Goal: Information Seeking & Learning: Learn about a topic

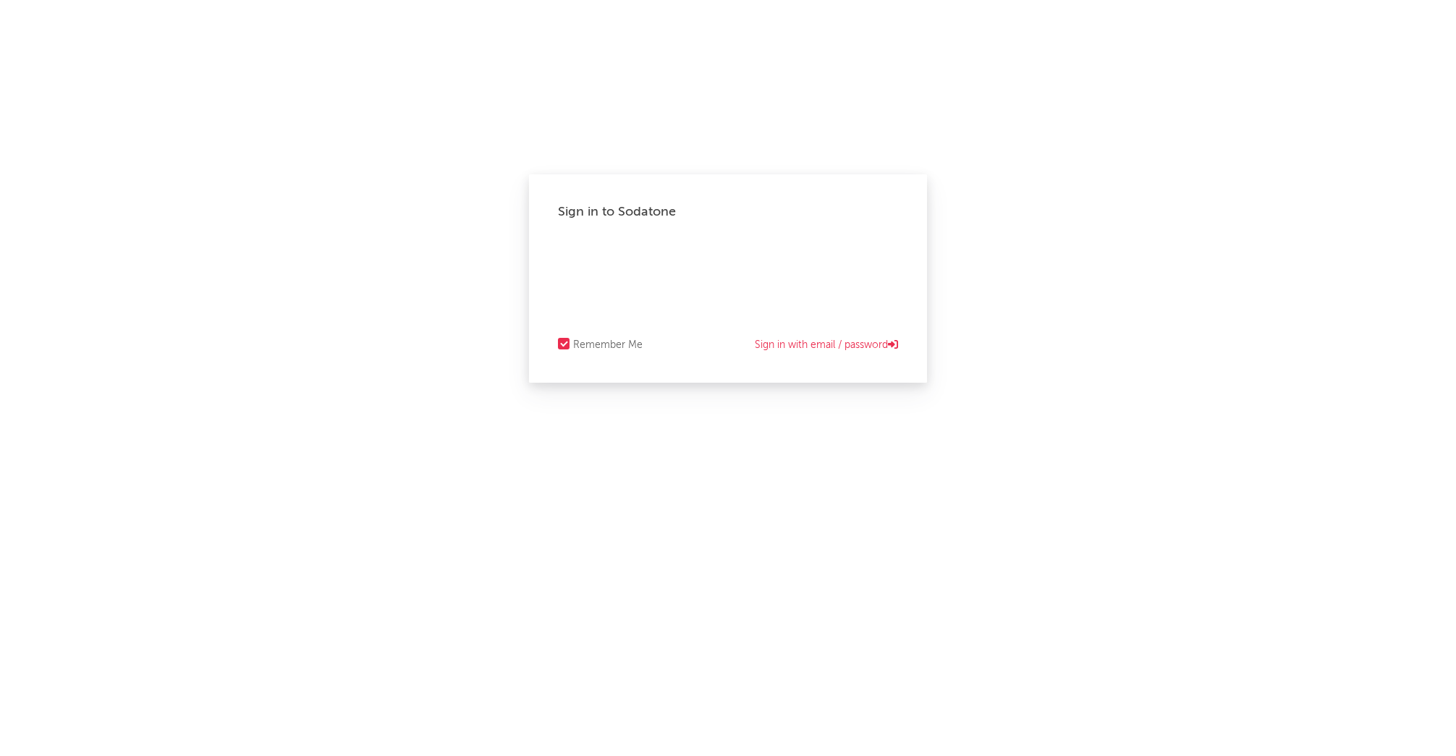
select select "warner_chappell"
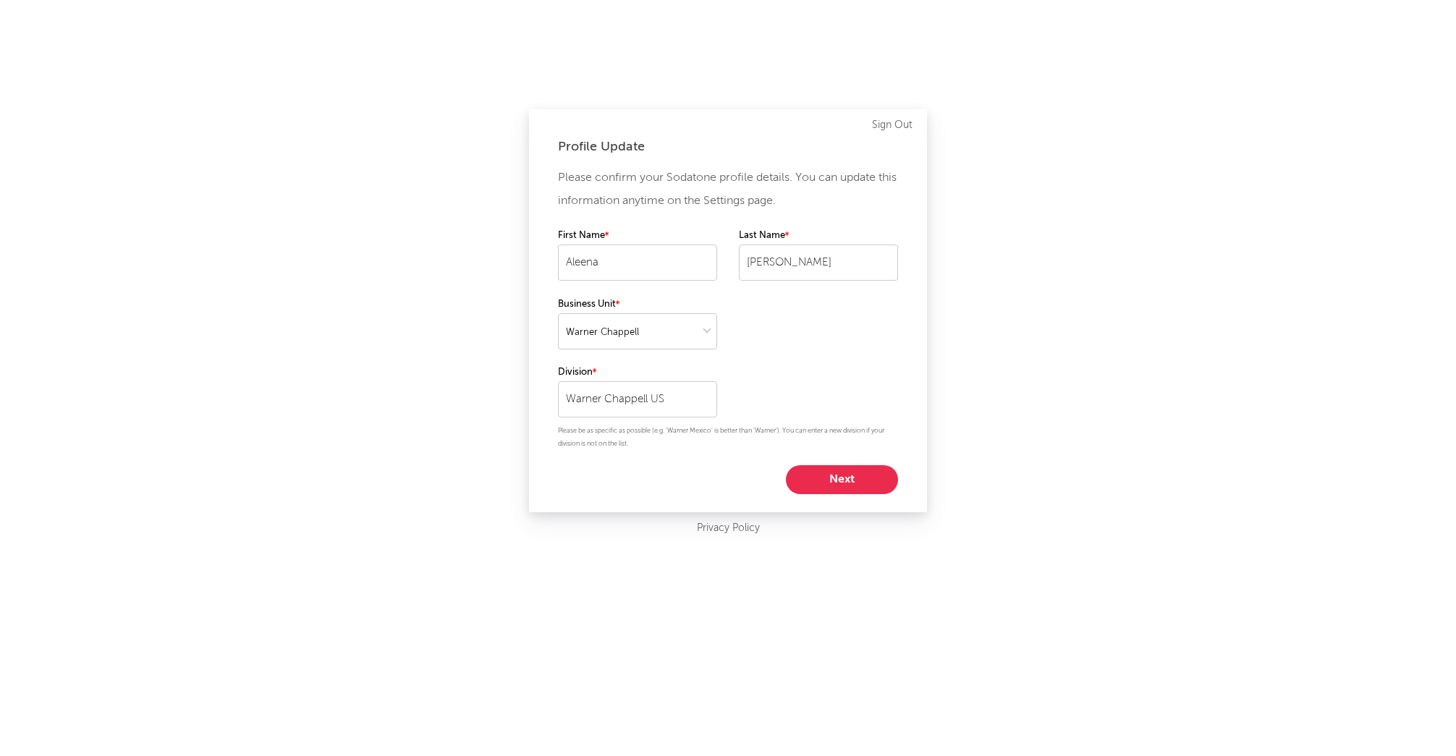
click at [844, 478] on button "Next" at bounding box center [842, 479] width 112 height 29
select select "marketing"
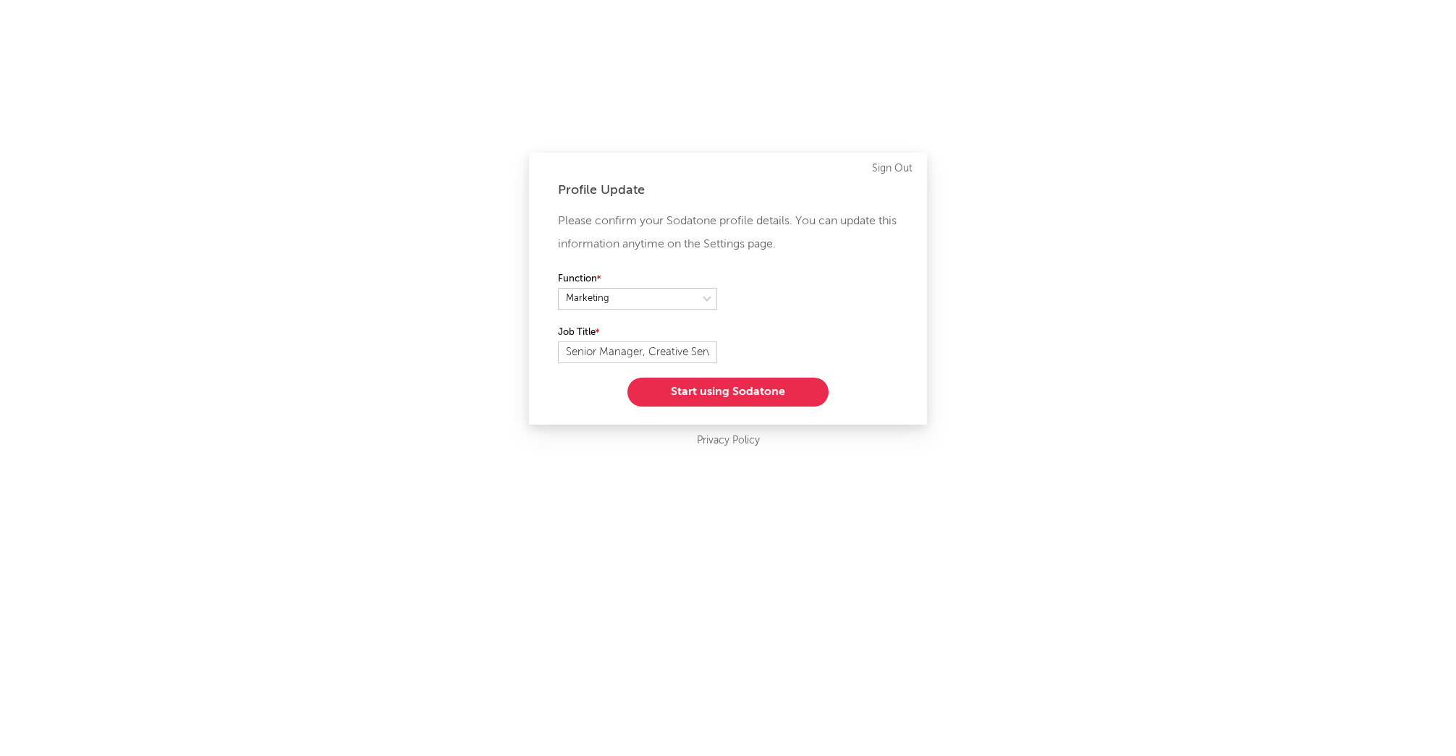
click at [753, 386] on button "Start using Sodatone" at bounding box center [727, 392] width 201 height 29
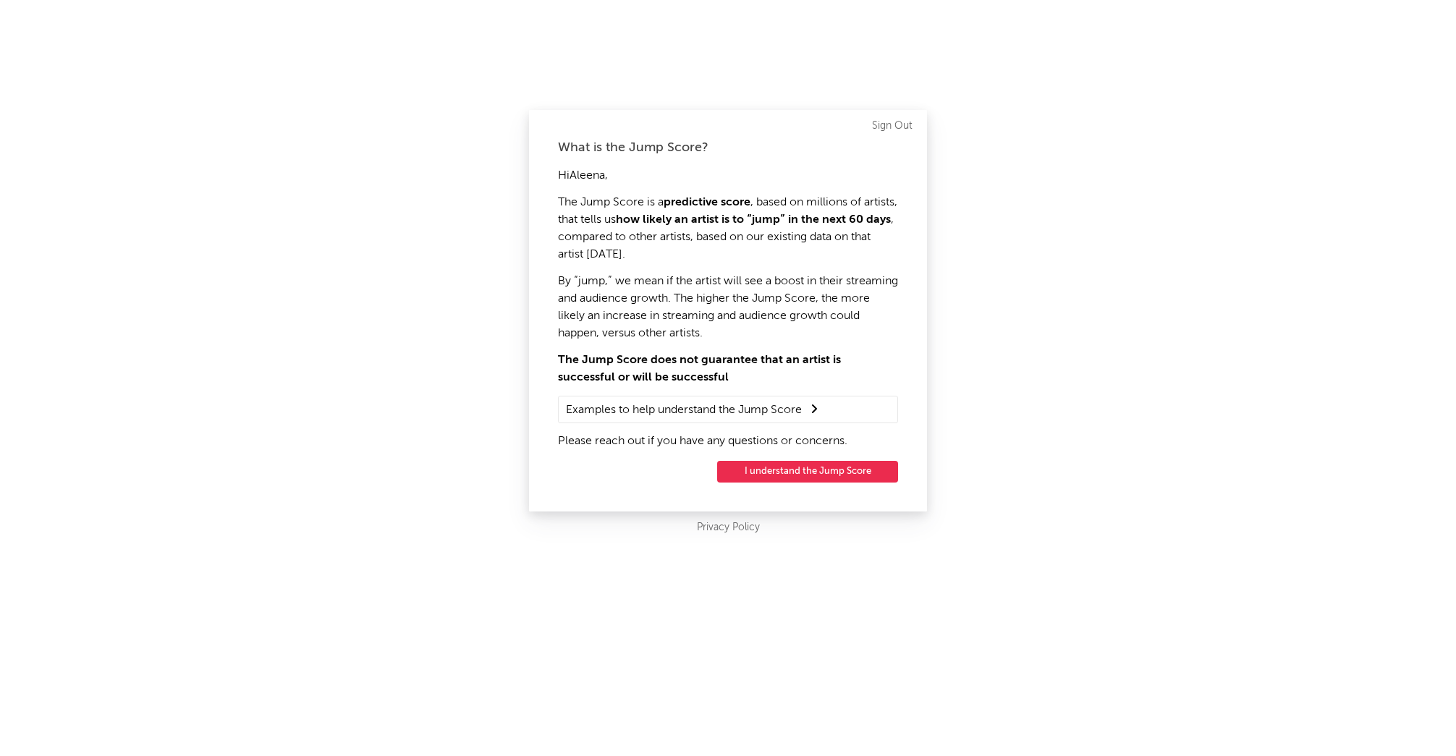
click at [849, 482] on button "I understand the Jump Score" at bounding box center [807, 472] width 181 height 22
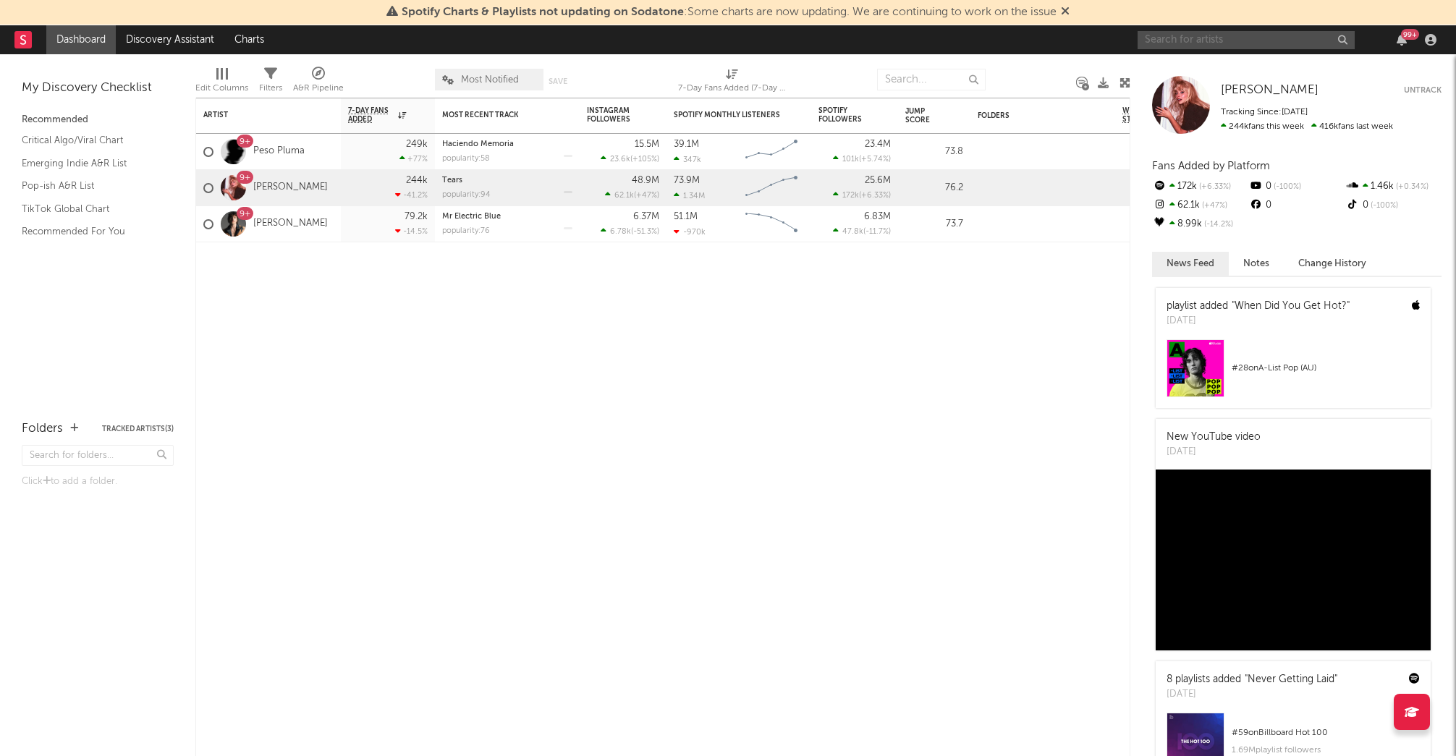
click at [1219, 44] on input "text" at bounding box center [1245, 40] width 217 height 18
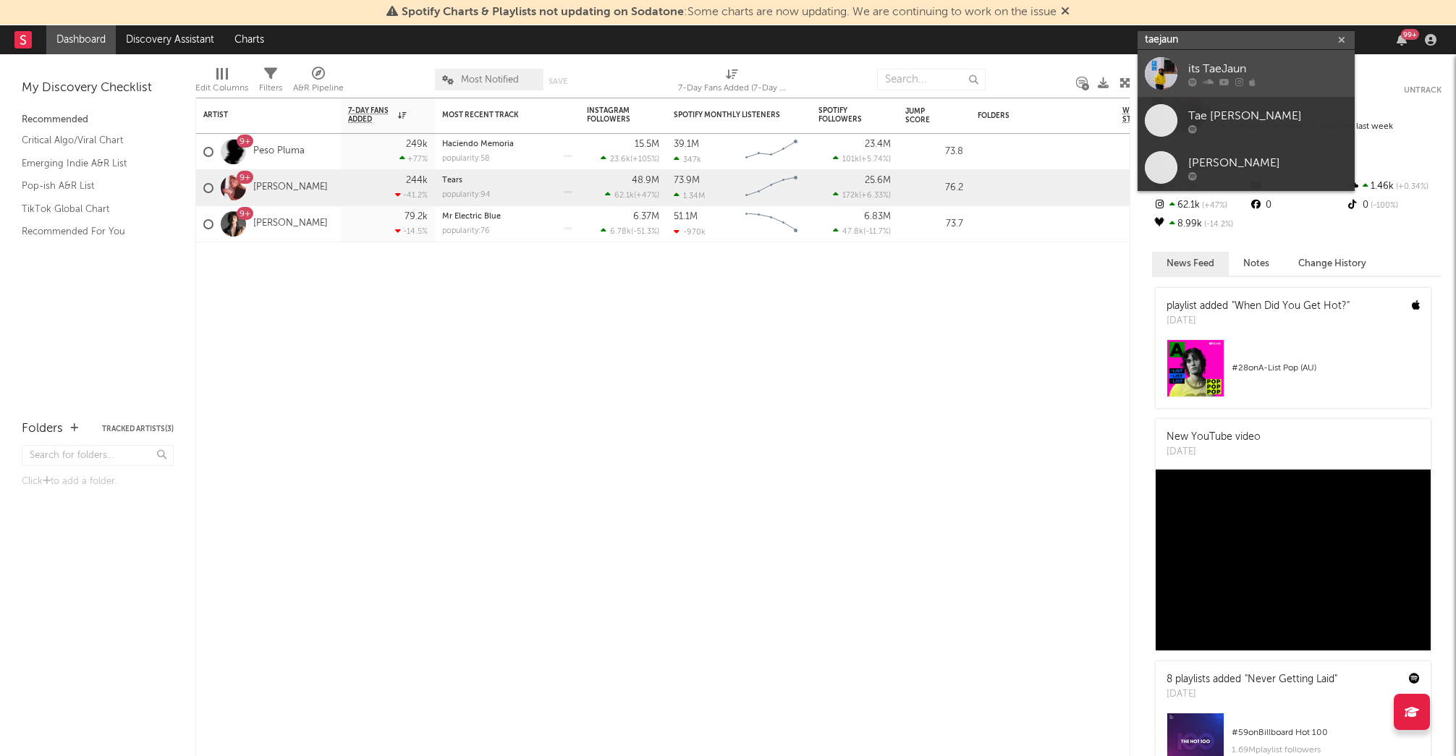
type input "taejaun"
click at [1221, 68] on div "its TaeJaun" at bounding box center [1267, 68] width 159 height 17
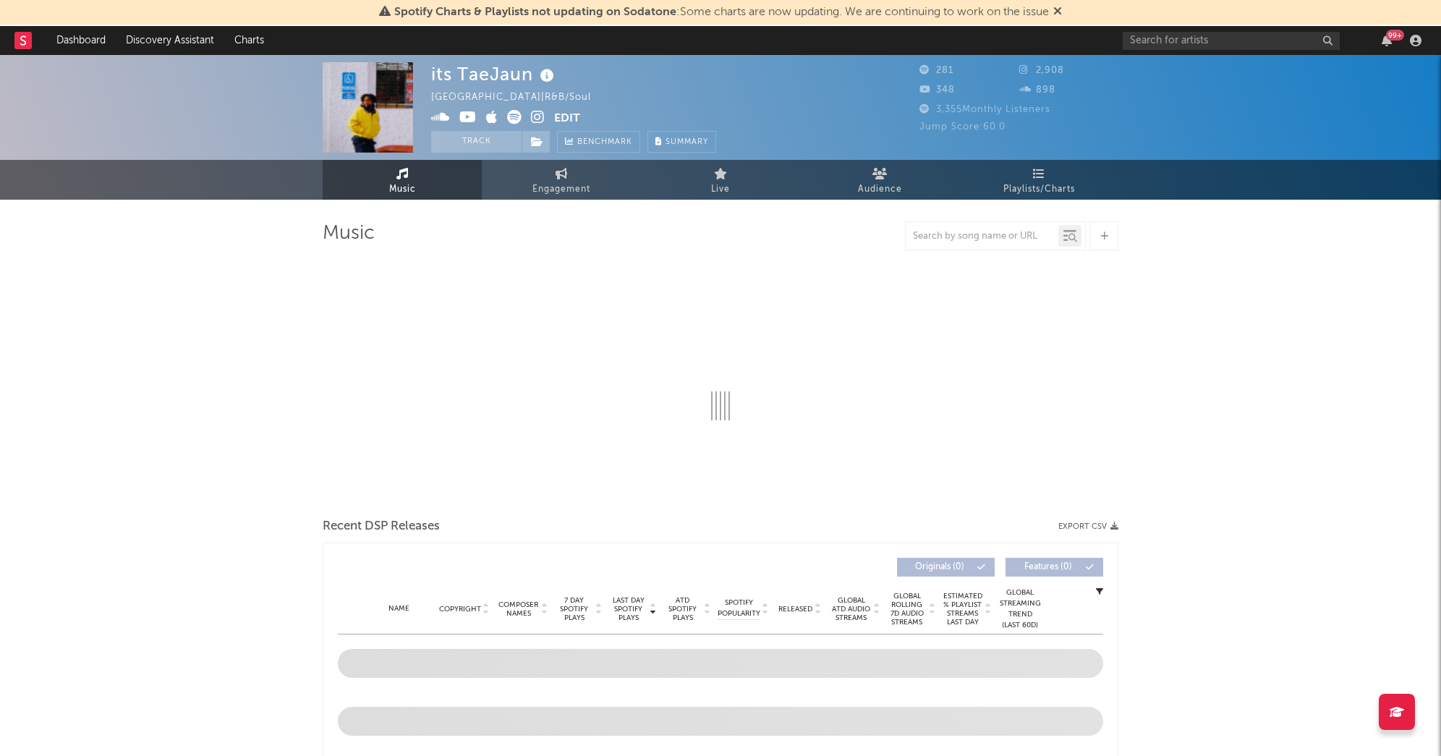
select select "1w"
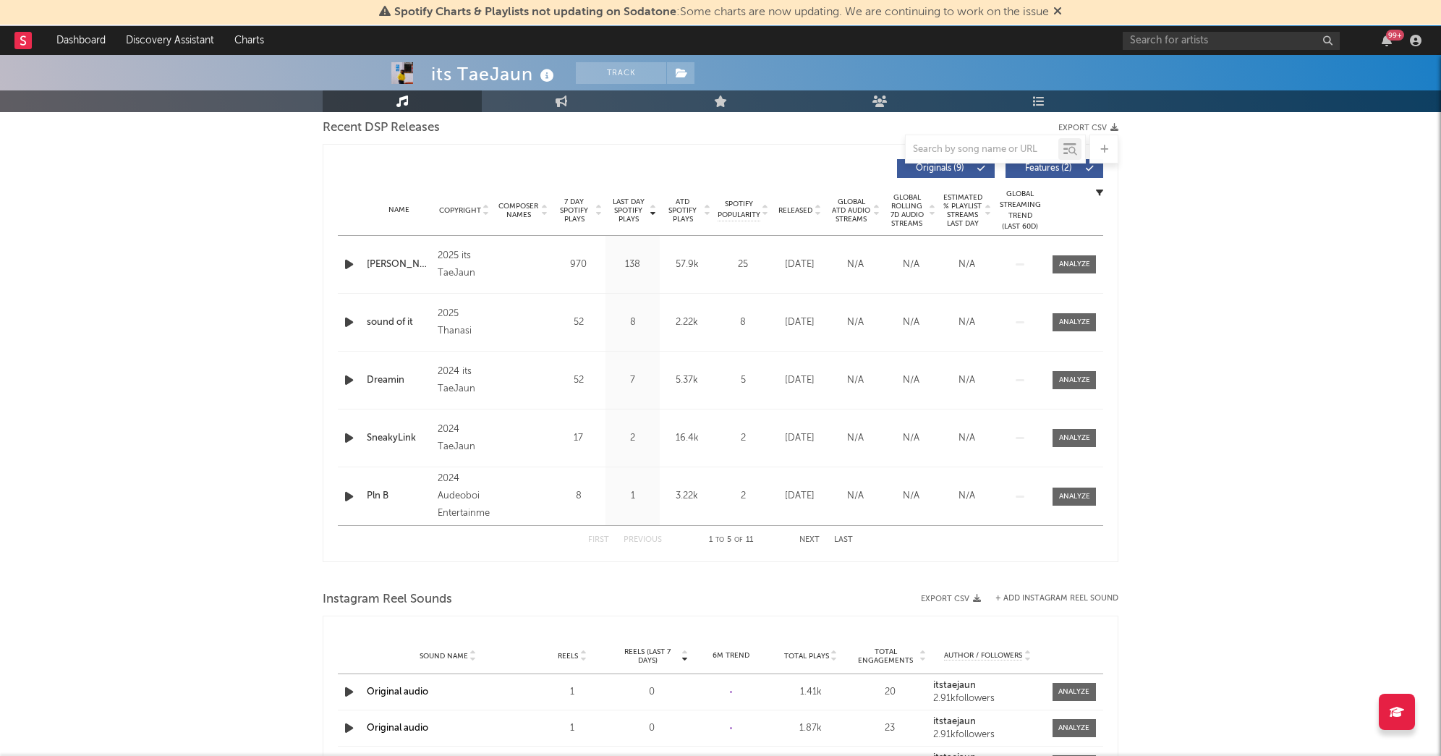
scroll to position [344, 0]
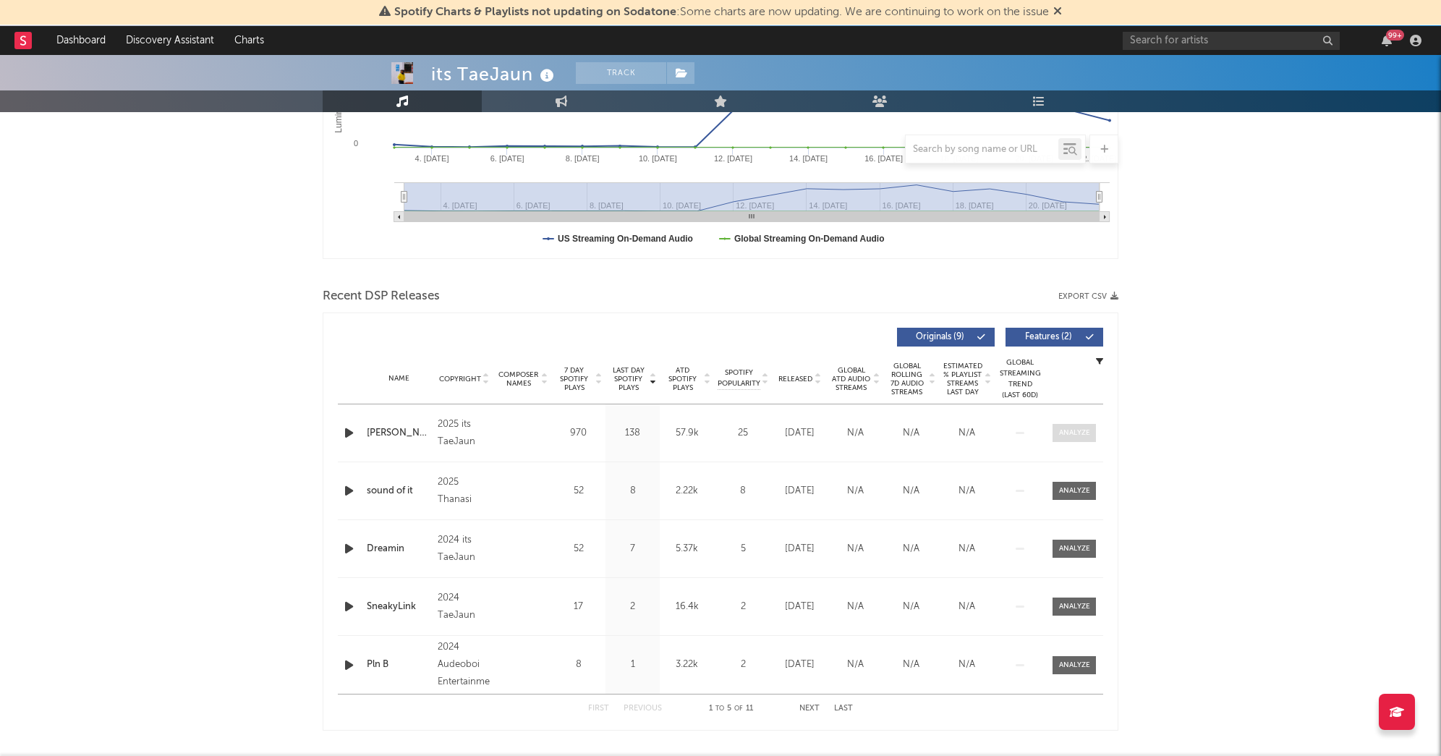
click at [1072, 432] on div at bounding box center [1074, 433] width 31 height 11
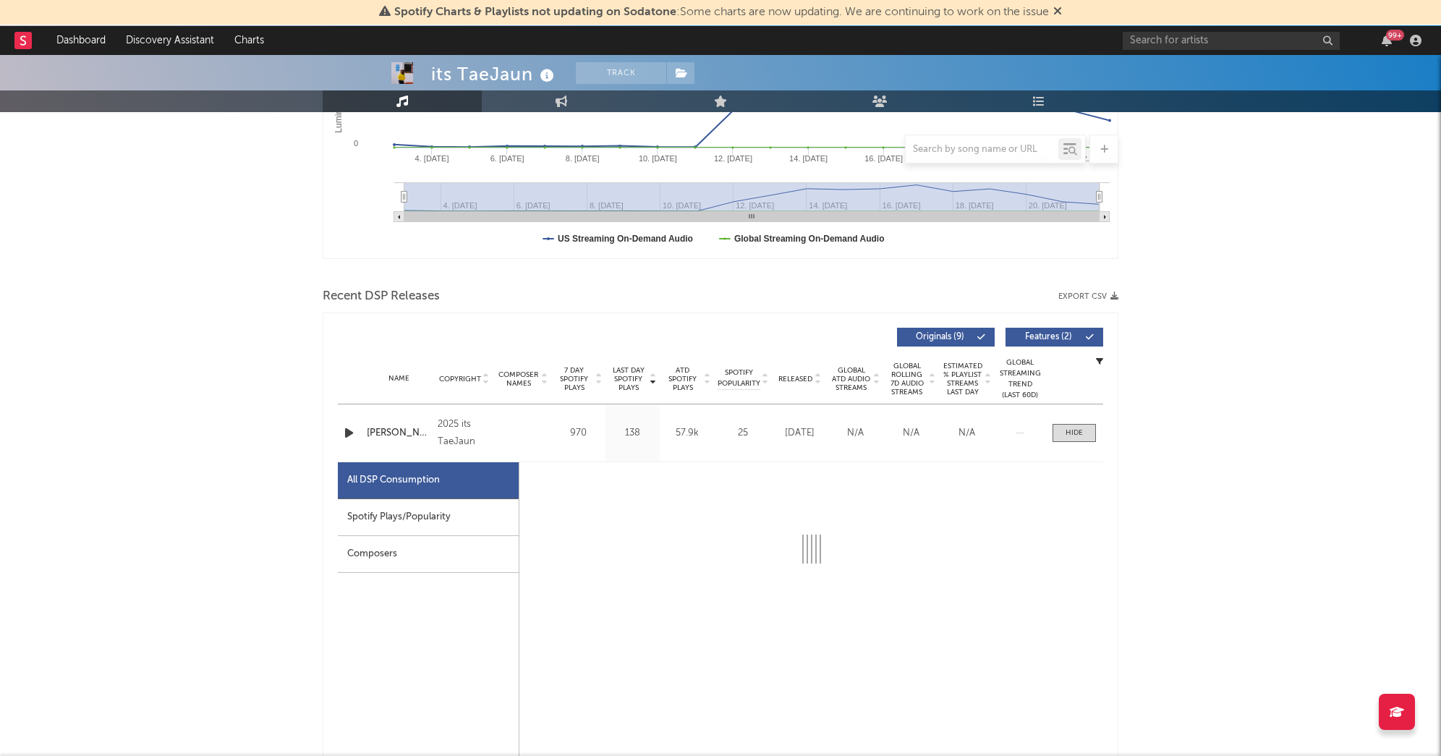
select select "1w"
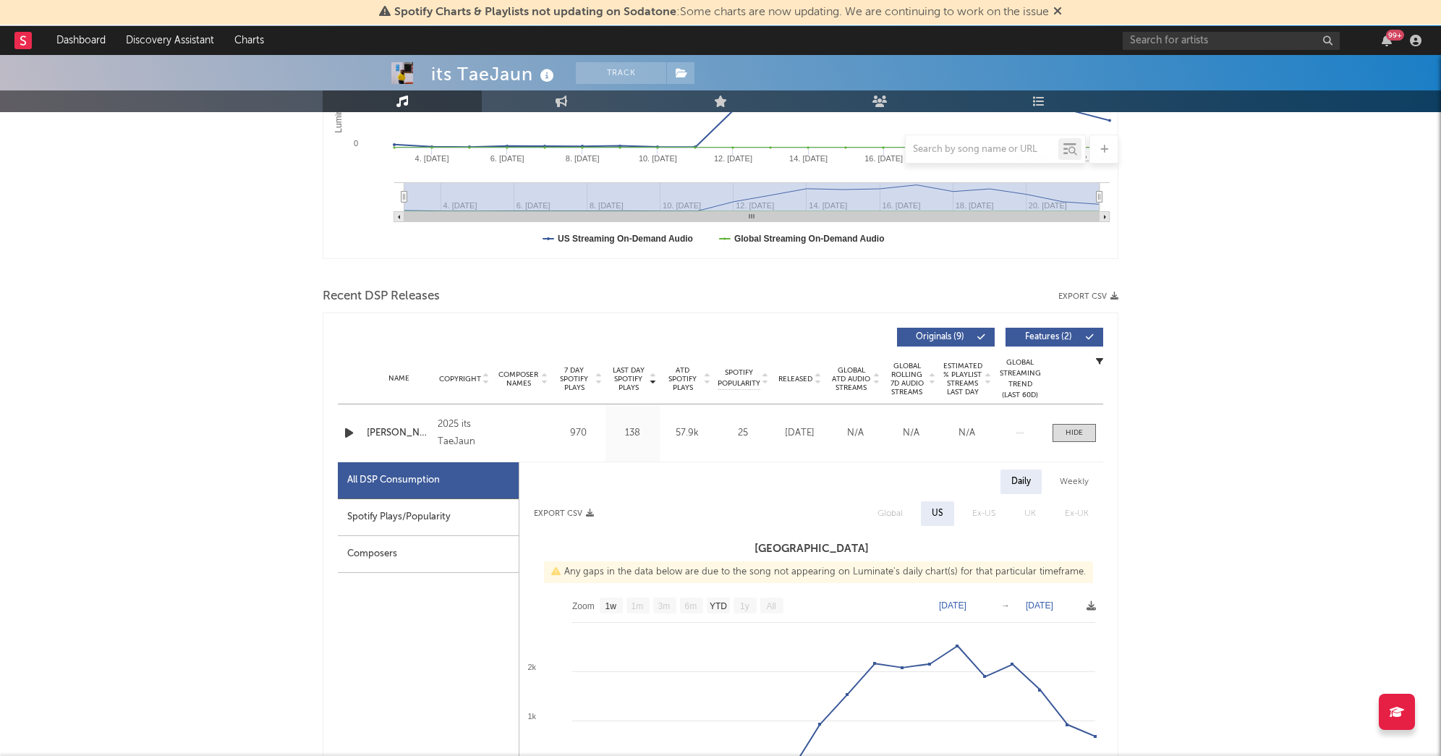
click at [386, 521] on div "Spotify Plays/Popularity" at bounding box center [428, 517] width 181 height 37
select select "1w"
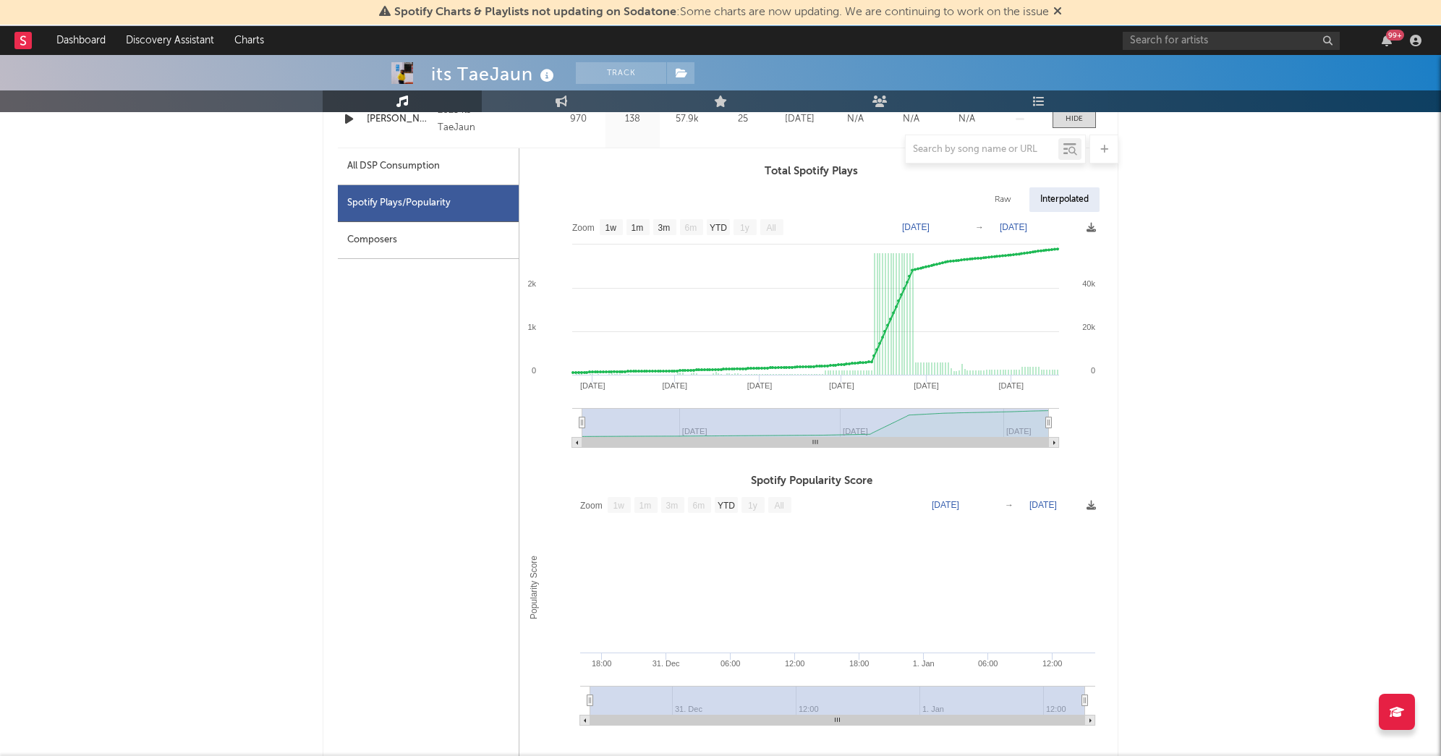
scroll to position [574, 0]
